Goal: Task Accomplishment & Management: Manage account settings

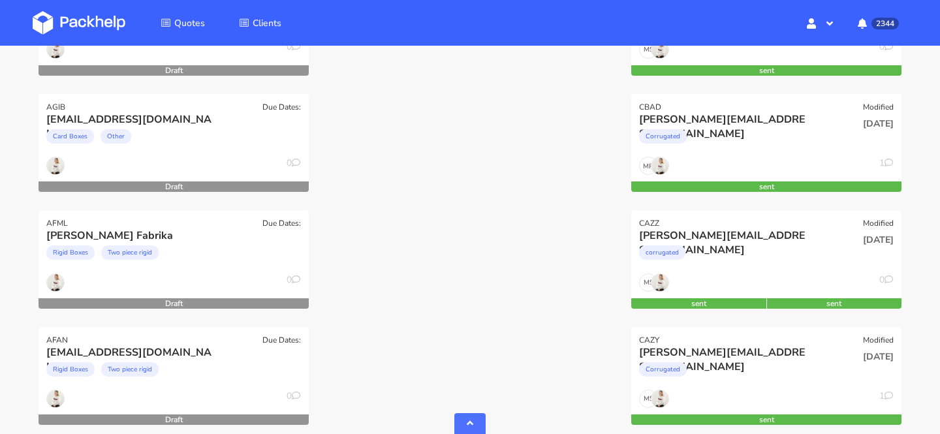
scroll to position [1340, 0]
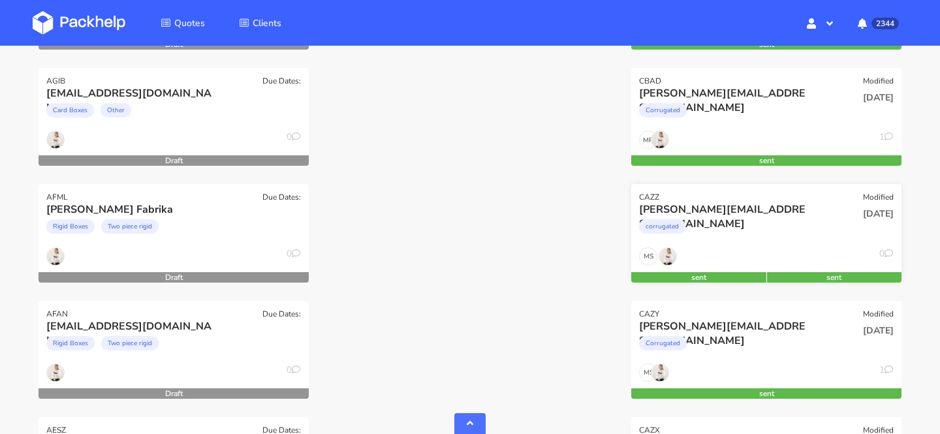
click at [728, 227] on div "corrugated" at bounding box center [725, 230] width 173 height 26
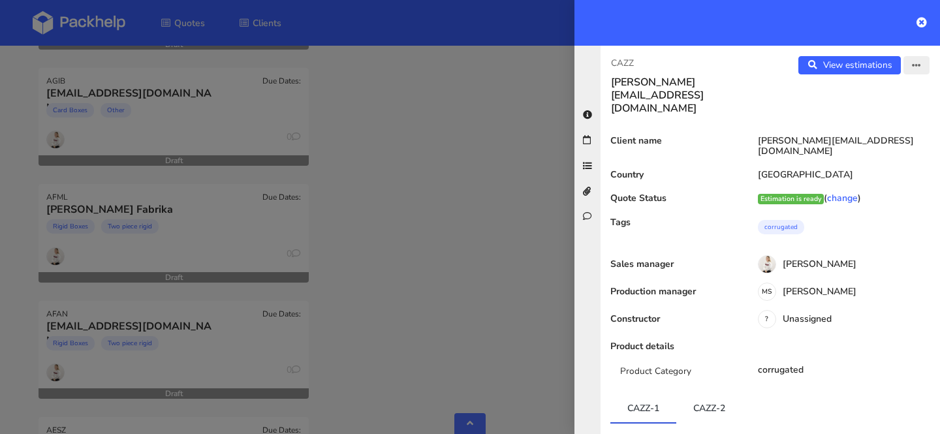
click at [917, 68] on icon "button" at bounding box center [916, 65] width 9 height 9
click at [887, 114] on link "Edit quote" at bounding box center [874, 117] width 115 height 22
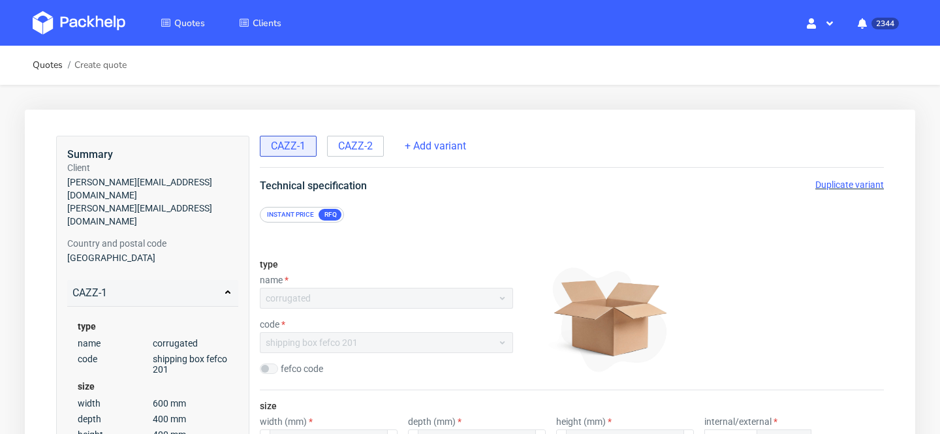
click at [841, 182] on span "Duplicate variant" at bounding box center [849, 185] width 69 height 10
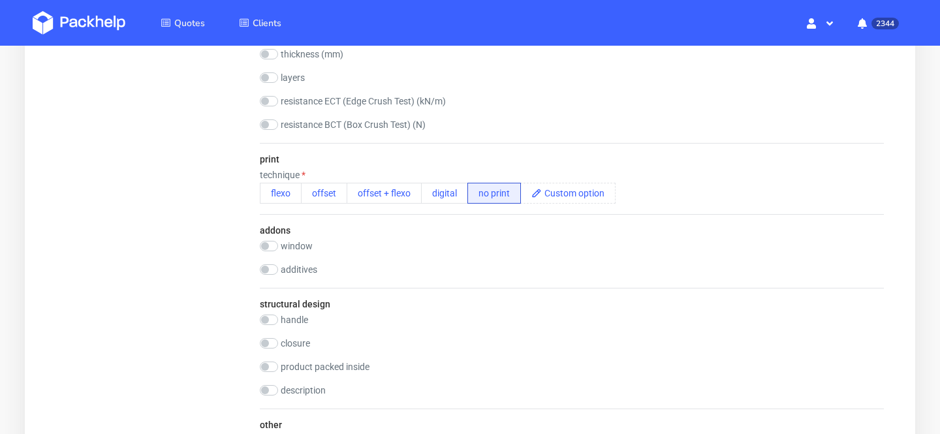
scroll to position [759, 0]
click at [290, 195] on button "flexo" at bounding box center [281, 191] width 42 height 21
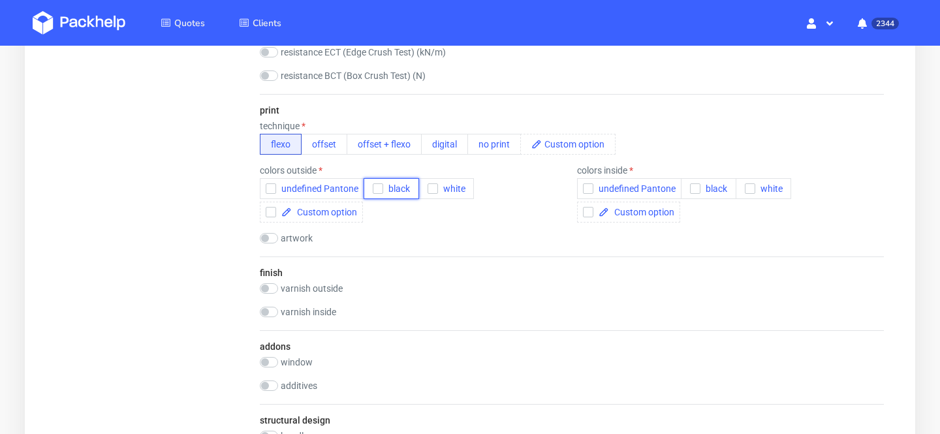
click at [392, 191] on span "black" at bounding box center [396, 188] width 27 height 10
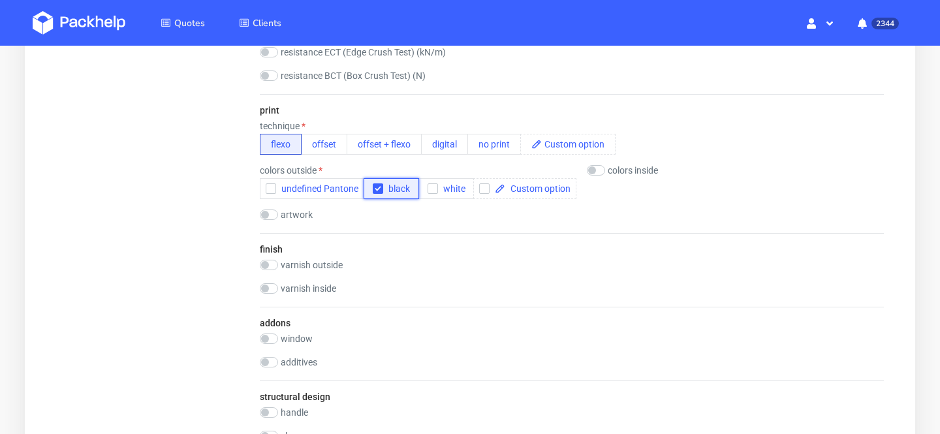
scroll to position [0, 0]
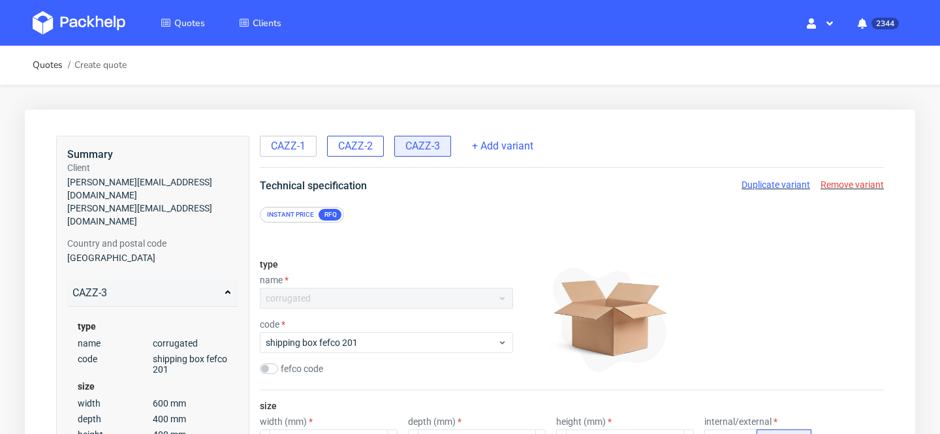
click at [339, 146] on span "CAZZ-2" at bounding box center [355, 146] width 35 height 14
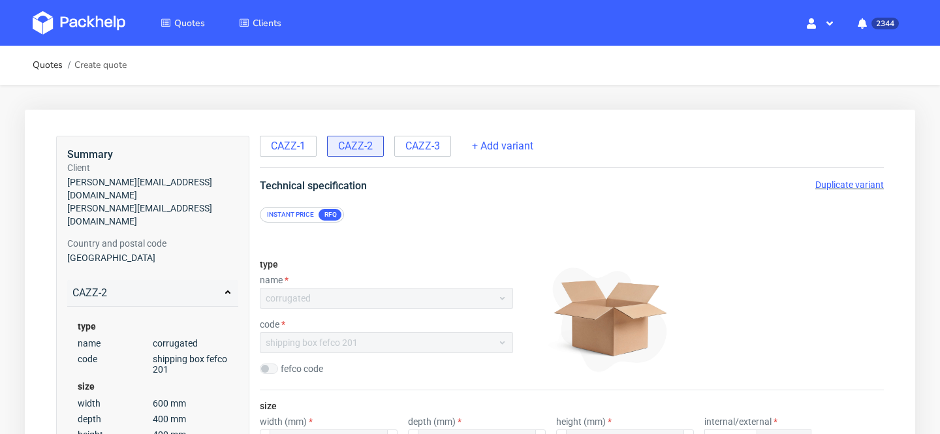
click at [855, 183] on span "Duplicate variant" at bounding box center [849, 185] width 69 height 10
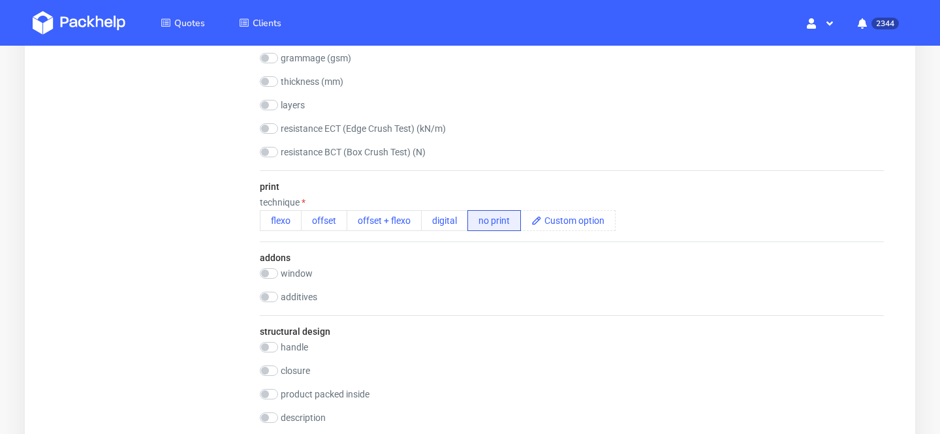
scroll to position [763, 0]
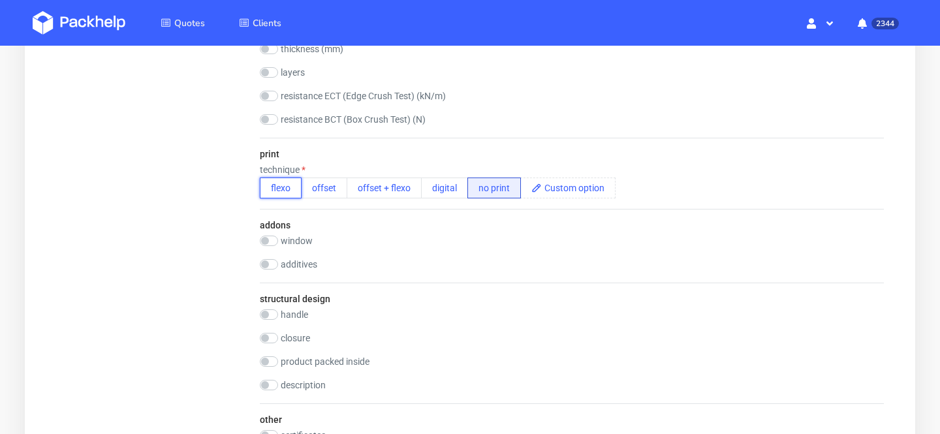
click at [289, 192] on button "flexo" at bounding box center [281, 188] width 42 height 21
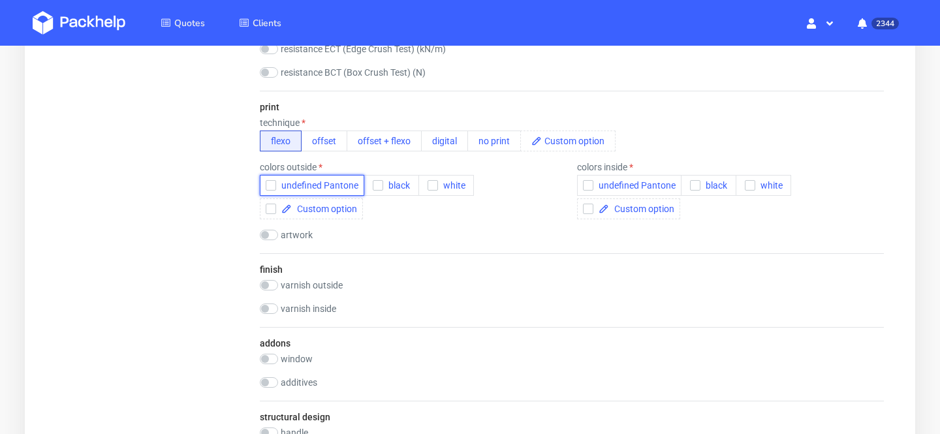
click at [335, 192] on button "undefined Pantone" at bounding box center [312, 185] width 104 height 21
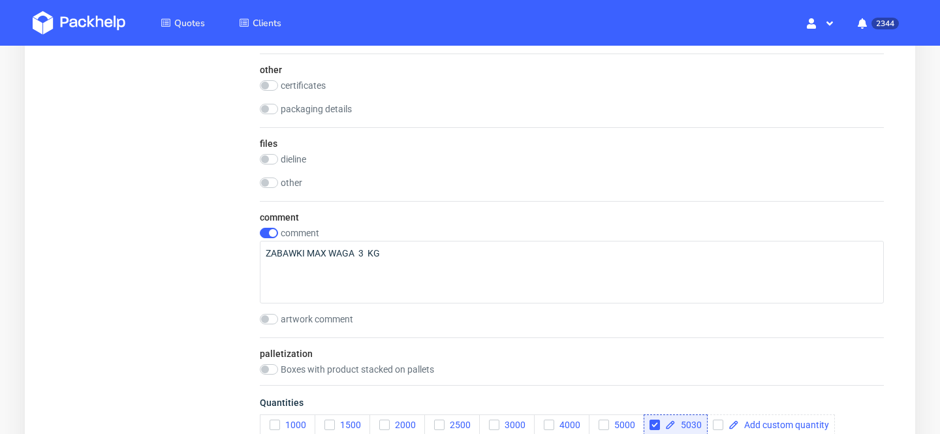
scroll to position [1212, 0]
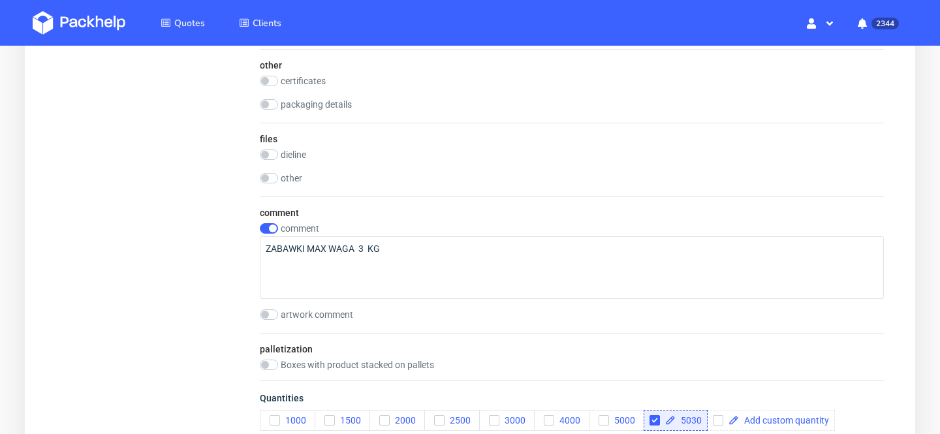
click at [272, 149] on div "files dieline drop other drop" at bounding box center [572, 160] width 624 height 74
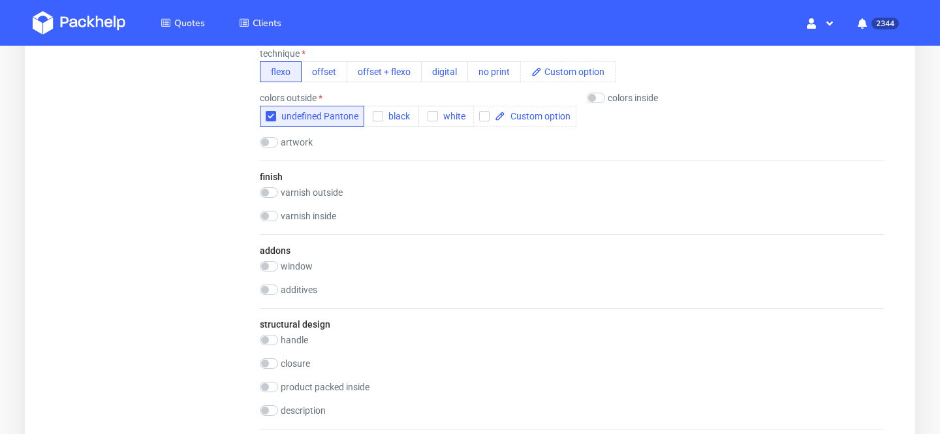
scroll to position [821, 0]
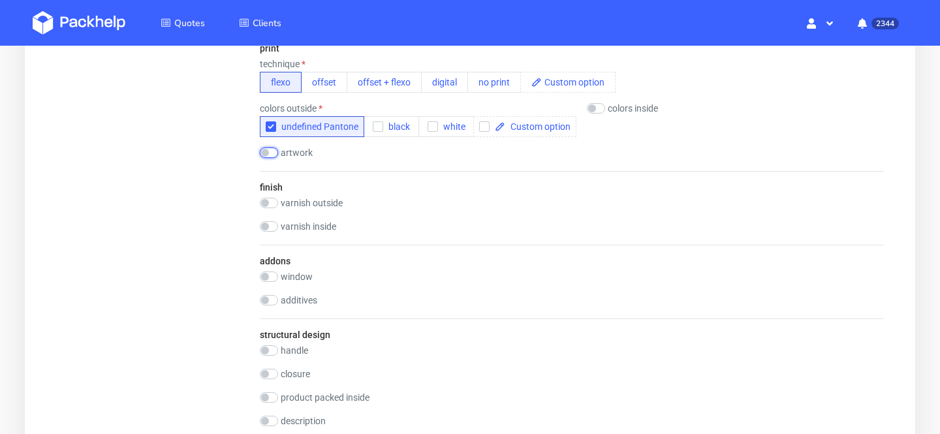
click at [272, 152] on input "checkbox" at bounding box center [269, 153] width 18 height 10
checkbox input "true"
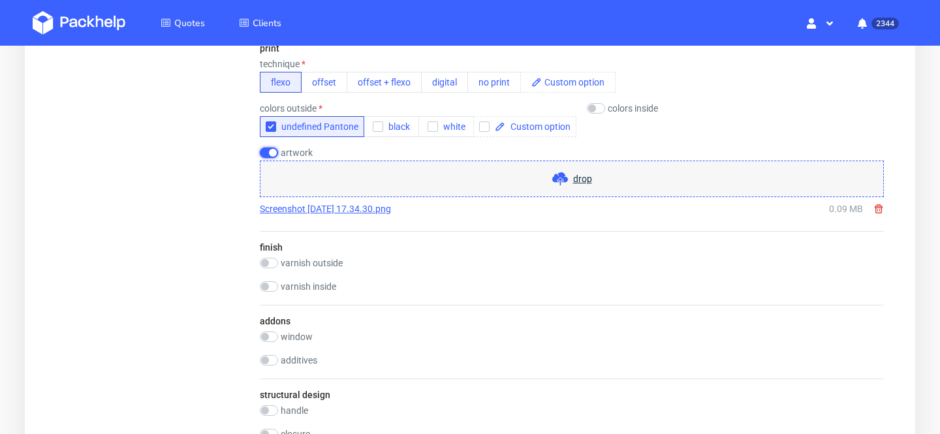
scroll to position [1530, 0]
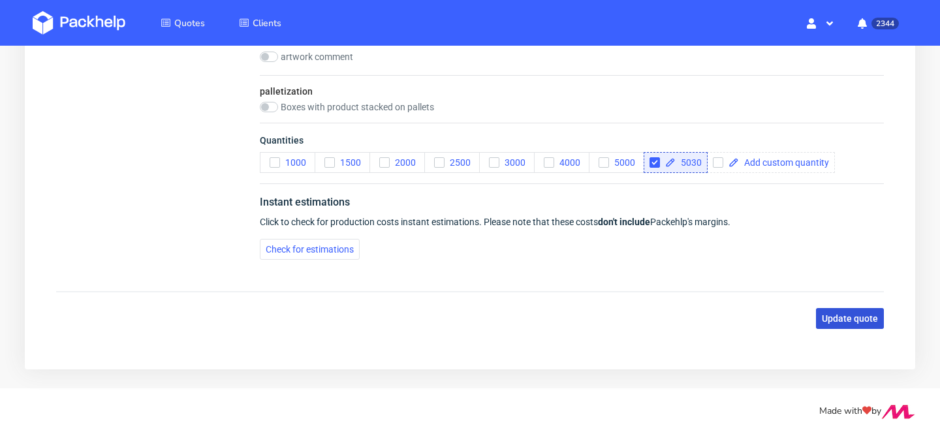
click at [857, 321] on span "Update quote" at bounding box center [850, 318] width 56 height 9
